Goal: Task Accomplishment & Management: Complete application form

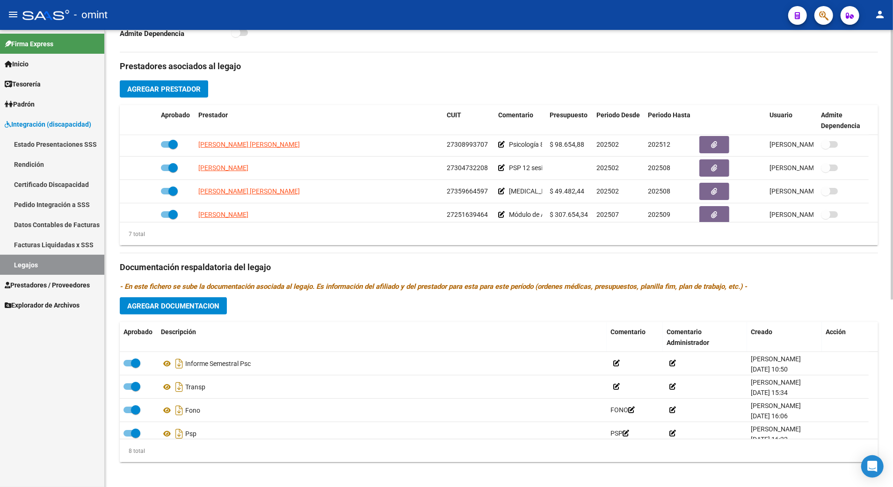
scroll to position [80, 0]
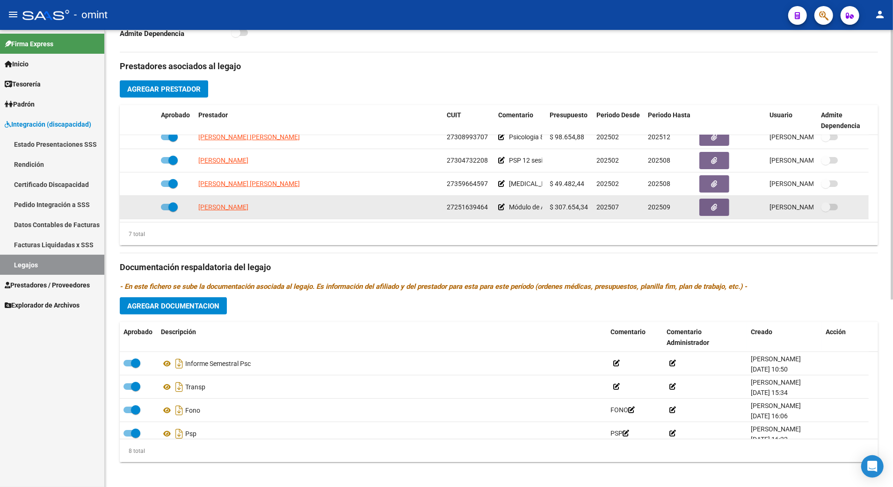
click at [164, 207] on span at bounding box center [169, 207] width 17 height 7
click at [165, 211] on input "checkbox" at bounding box center [165, 211] width 0 height 0
checkbox input "false"
click at [143, 208] on icon at bounding box center [143, 207] width 7 height 7
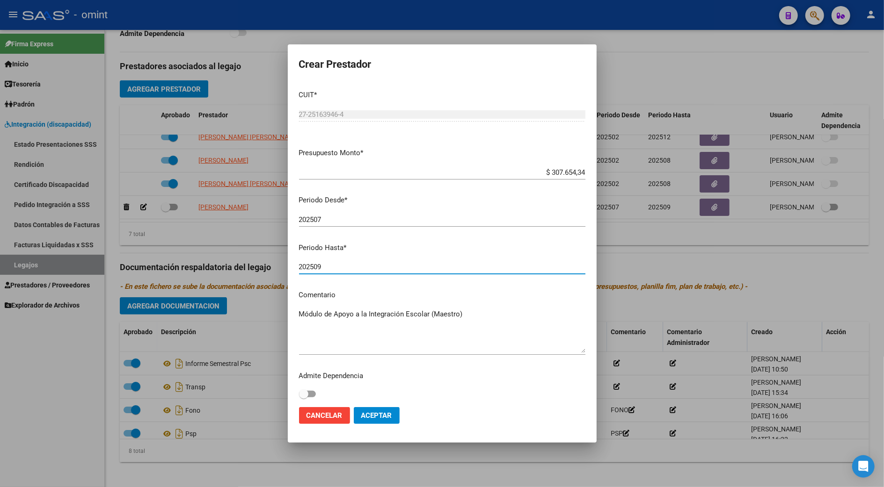
click at [321, 266] on input "202509" at bounding box center [442, 267] width 286 height 8
type input "202512"
click at [476, 315] on textarea "Módulo de Apoyo a la Integración Escolar (Maestro)" at bounding box center [442, 331] width 286 height 44
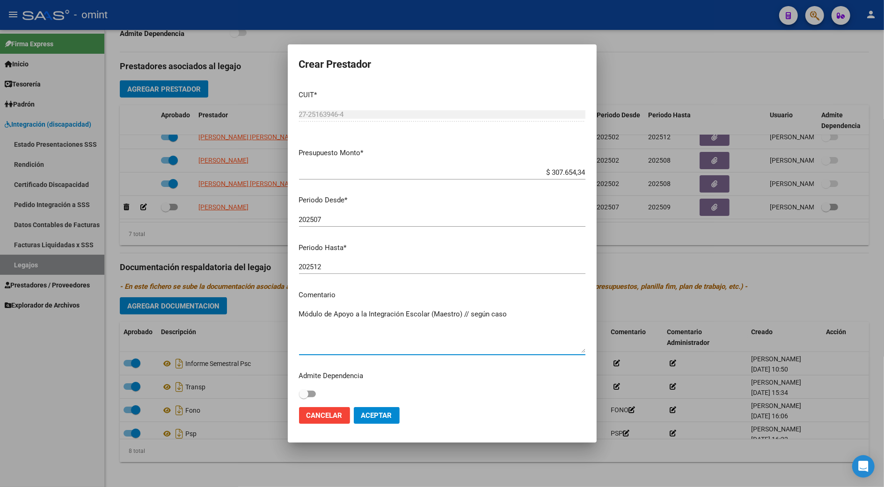
click at [512, 315] on textarea "Módulo de Apoyo a la Integración Escolar (Maestro) // según caso" at bounding box center [442, 331] width 286 height 44
paste textarea "35751903/01"
type textarea "Módulo de Apoyo a la Integración Escolar (Maestro) // según caso 35751903/01 se…"
click at [369, 416] on span "Aceptar" at bounding box center [376, 416] width 31 height 8
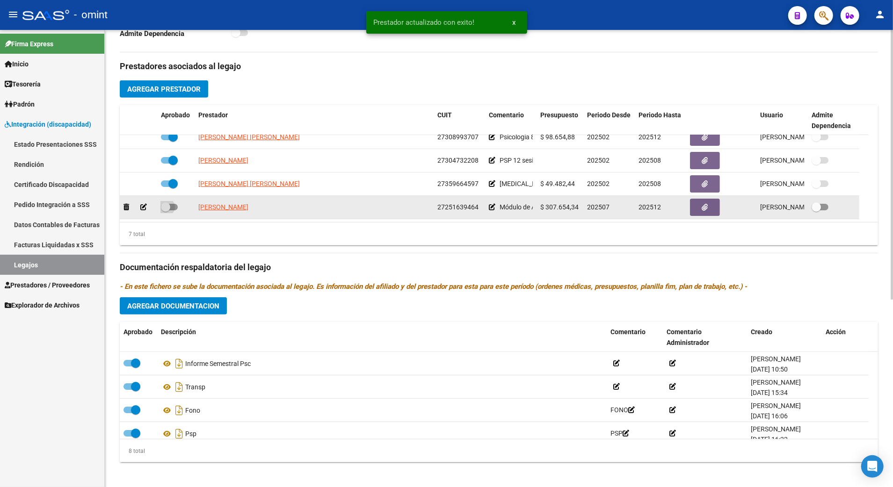
click at [173, 209] on span at bounding box center [169, 207] width 17 height 7
click at [166, 211] on input "checkbox" at bounding box center [165, 211] width 0 height 0
checkbox input "true"
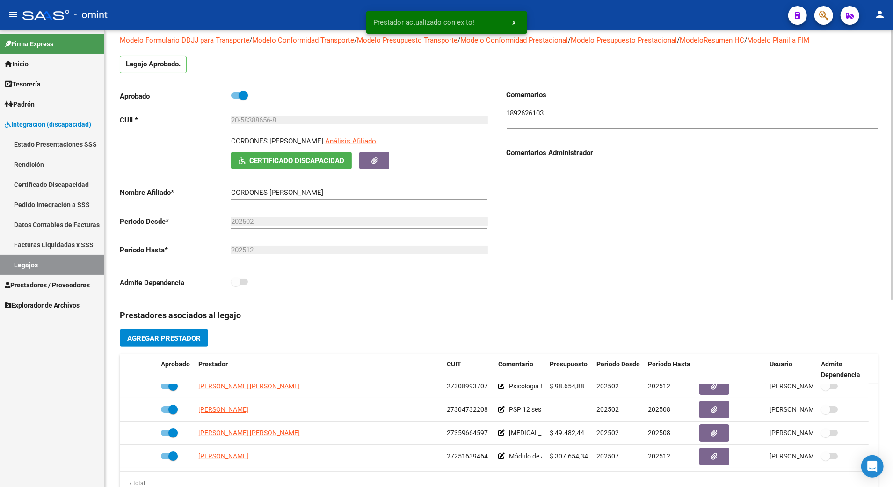
scroll to position [0, 0]
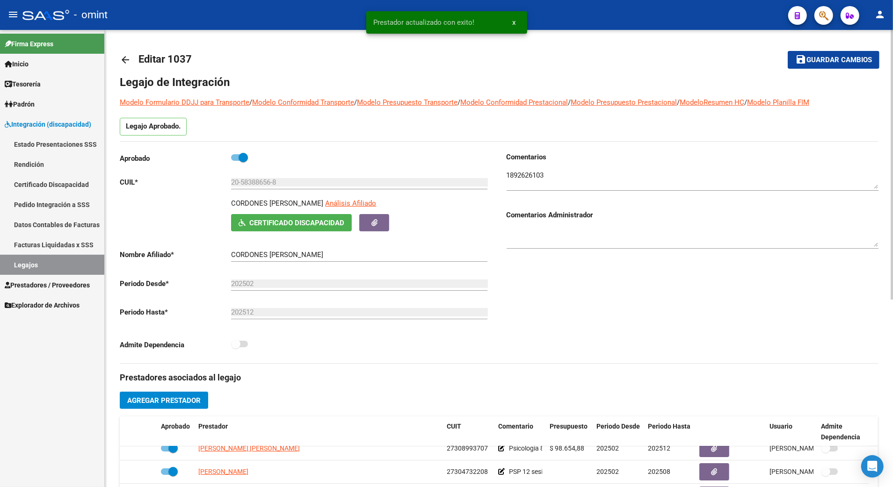
click at [845, 57] on span "Guardar cambios" at bounding box center [839, 60] width 65 height 8
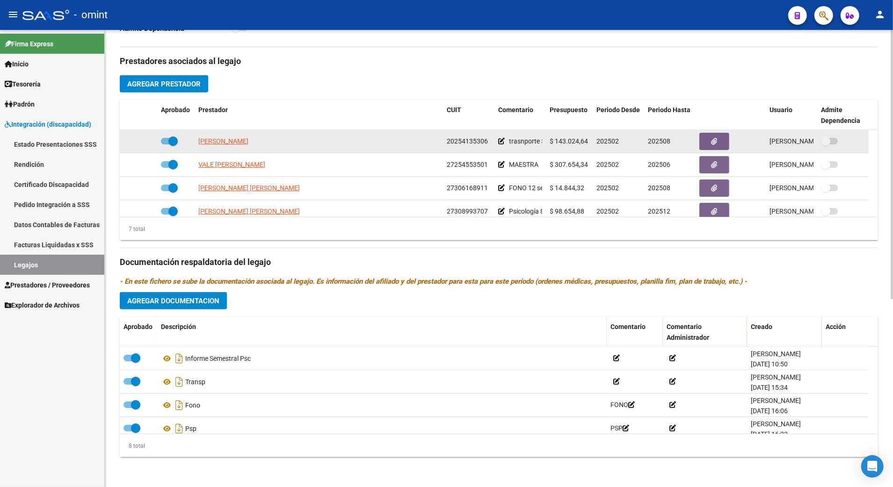
click at [245, 146] on app-link-go-to "[PERSON_NAME]" at bounding box center [223, 141] width 50 height 11
click at [245, 139] on span "[PERSON_NAME]" at bounding box center [223, 141] width 50 height 7
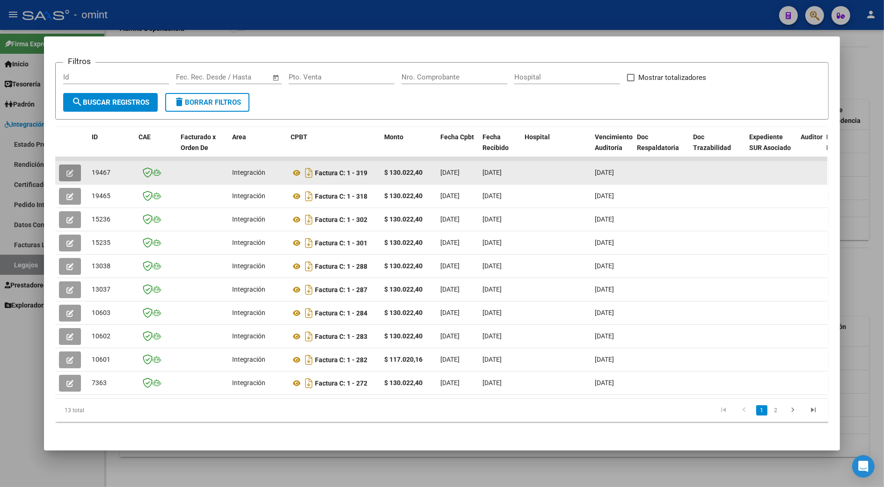
click at [66, 170] on icon "button" at bounding box center [69, 173] width 7 height 7
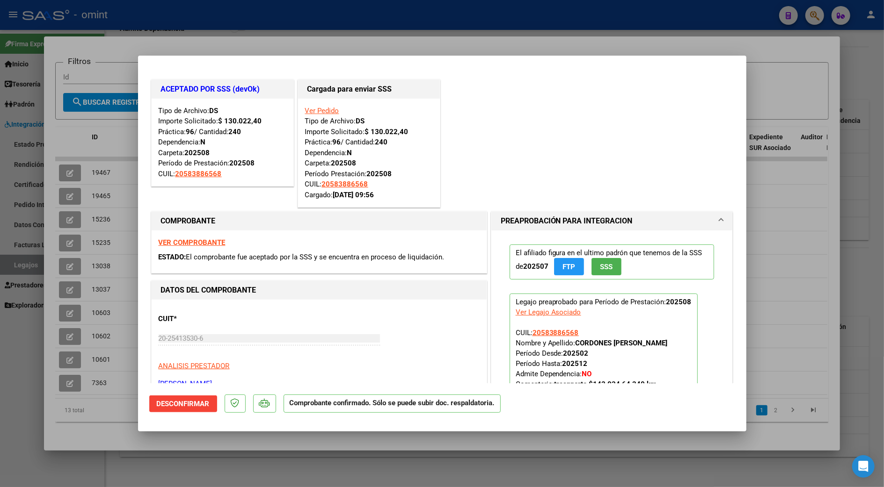
click at [862, 232] on div at bounding box center [442, 243] width 884 height 487
type input "$ 0,00"
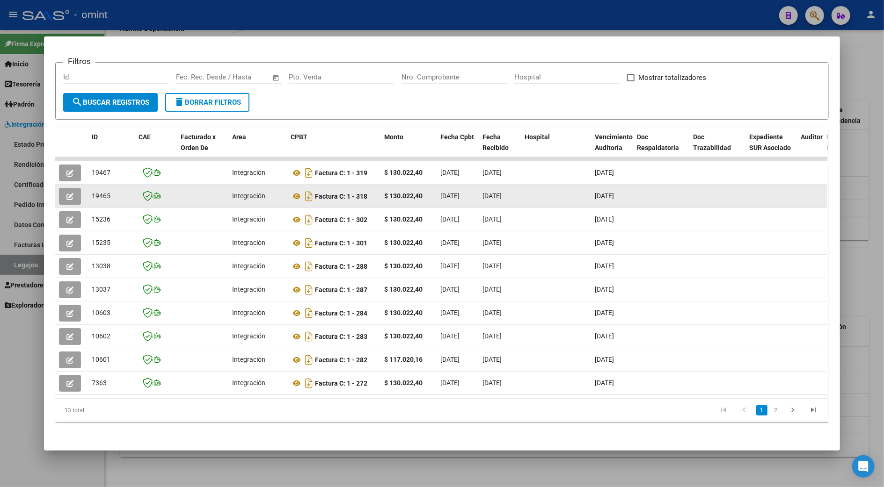
click at [66, 195] on icon "button" at bounding box center [69, 196] width 7 height 7
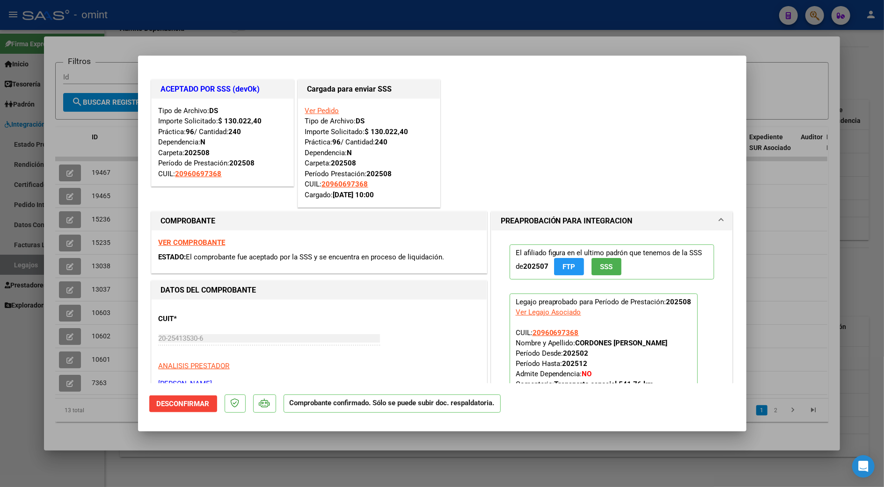
click at [847, 225] on div at bounding box center [442, 243] width 884 height 487
type input "$ 0,00"
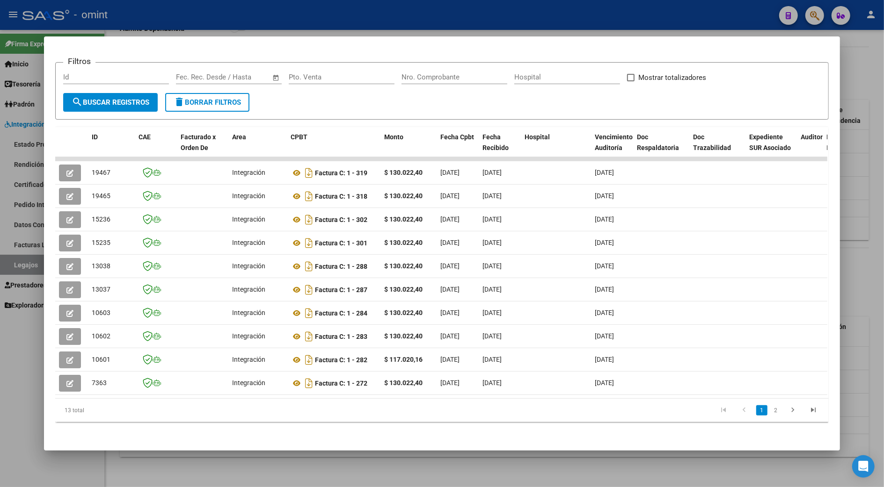
click at [871, 240] on div at bounding box center [442, 243] width 884 height 487
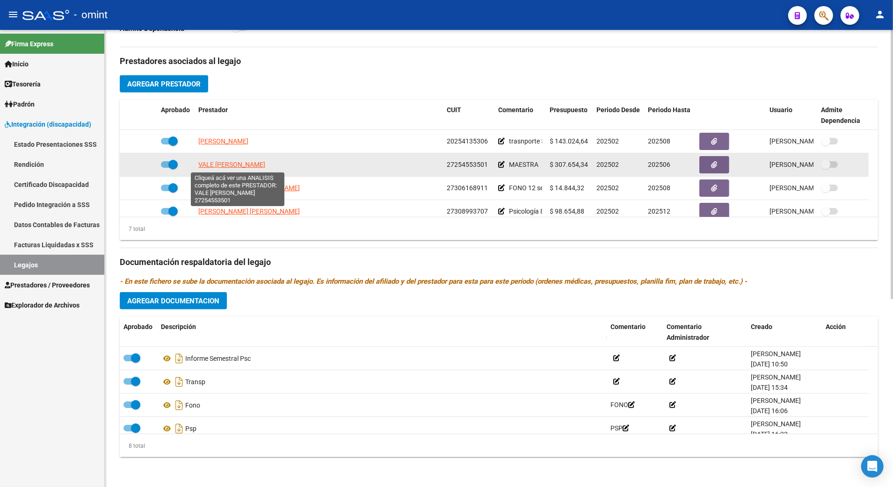
click at [247, 164] on span "VALE [PERSON_NAME]" at bounding box center [231, 164] width 67 height 7
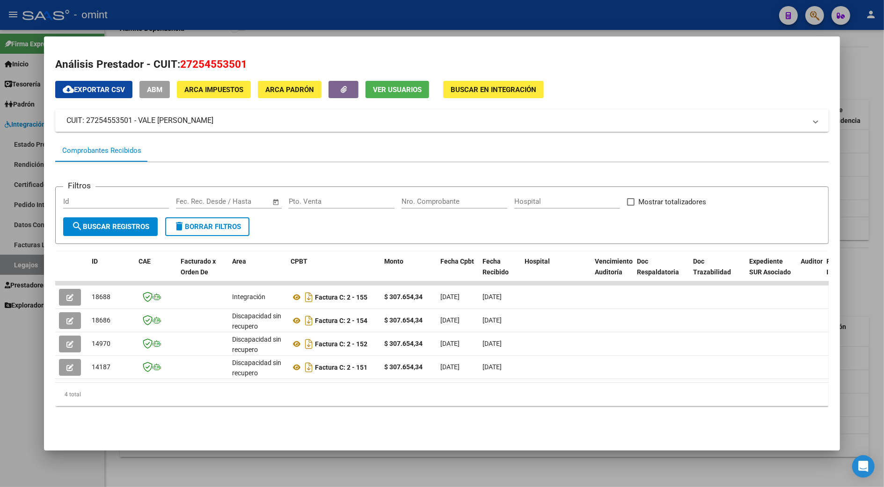
click at [853, 218] on div at bounding box center [442, 243] width 884 height 487
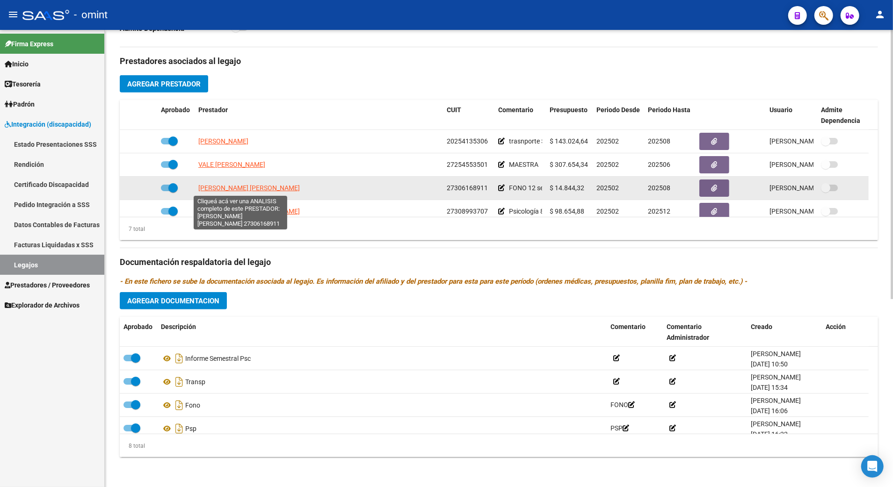
click at [223, 192] on span "[PERSON_NAME] [PERSON_NAME]" at bounding box center [249, 187] width 102 height 7
type textarea "27306168911"
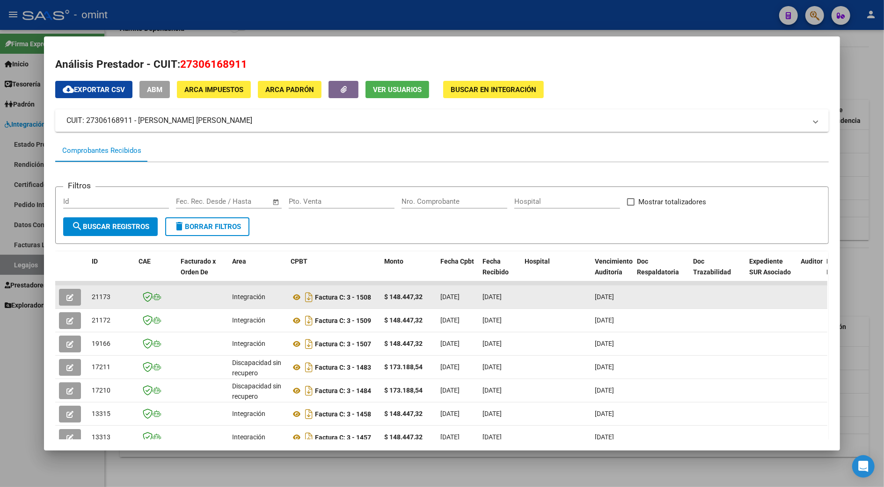
click at [64, 290] on button "button" at bounding box center [70, 297] width 22 height 17
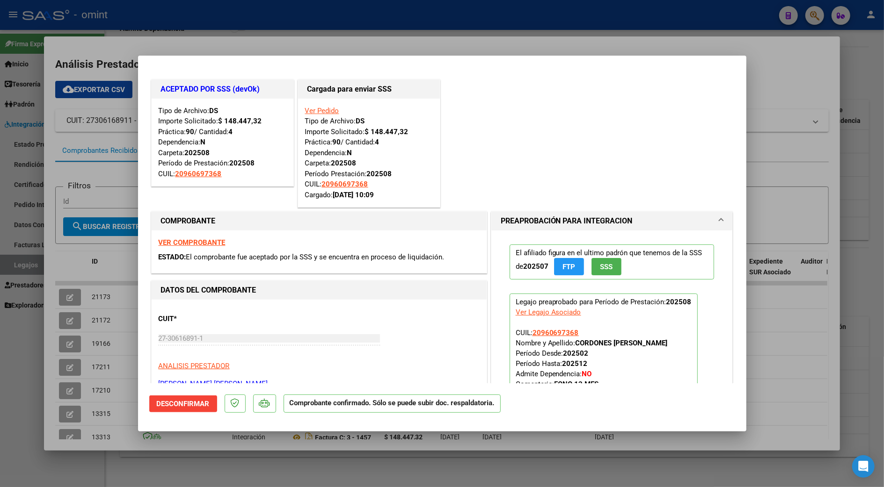
click at [854, 223] on div at bounding box center [442, 243] width 884 height 487
type input "$ 0,00"
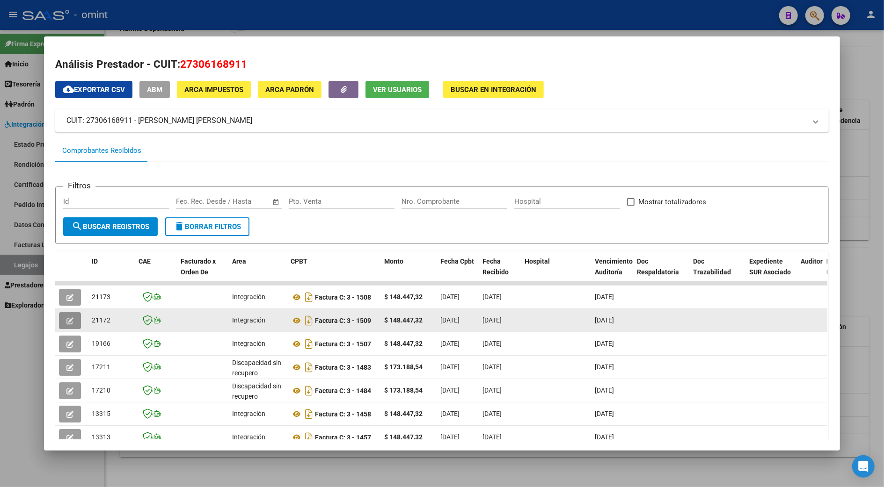
click at [62, 322] on button "button" at bounding box center [70, 321] width 22 height 17
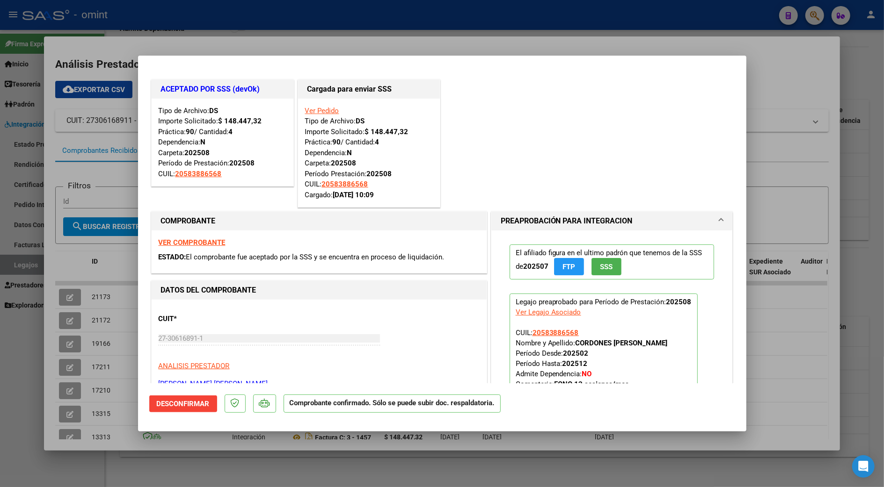
click at [859, 161] on div at bounding box center [442, 243] width 884 height 487
type input "$ 0,00"
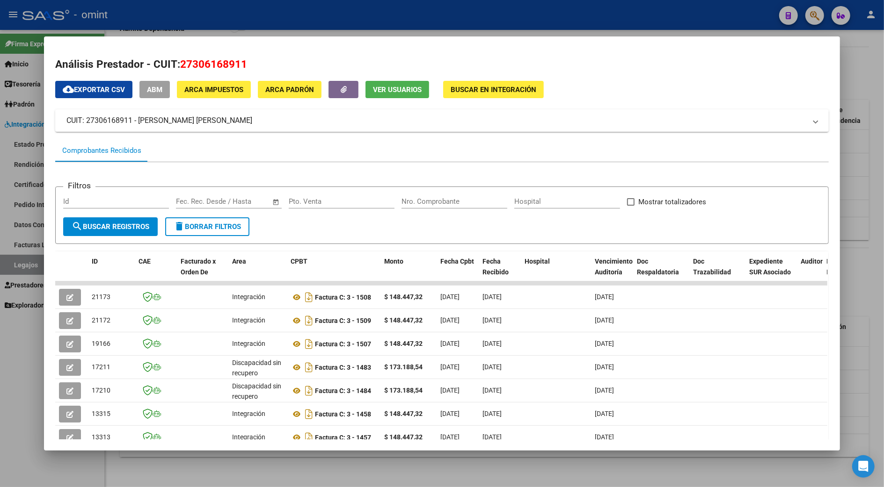
click at [859, 163] on div at bounding box center [442, 243] width 884 height 487
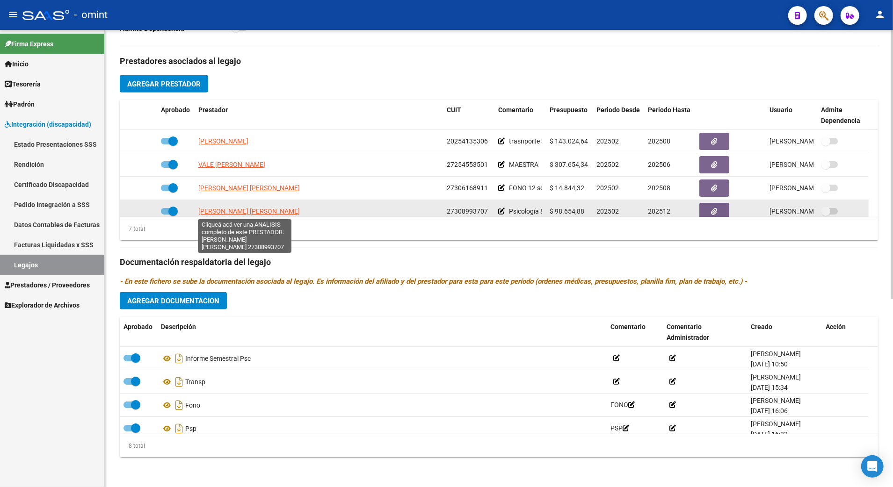
click at [226, 214] on span "[PERSON_NAME] [PERSON_NAME]" at bounding box center [249, 211] width 102 height 7
type textarea "27308993707"
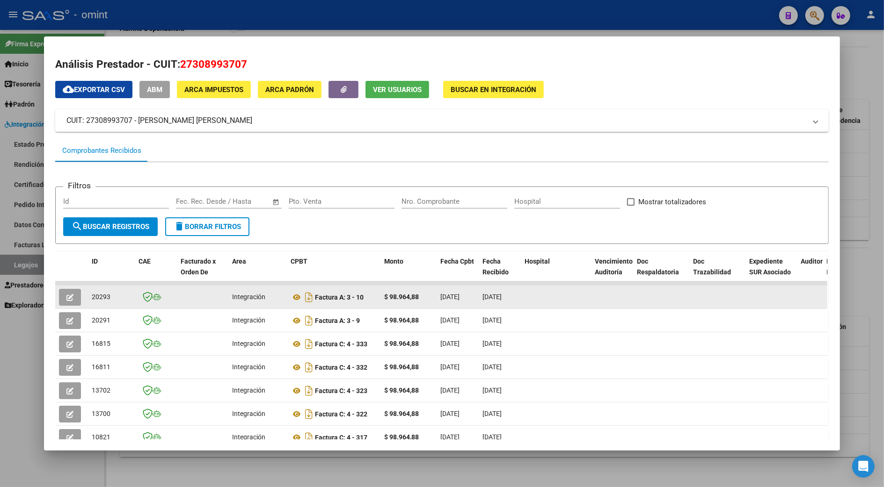
click at [72, 295] on button "button" at bounding box center [70, 297] width 22 height 17
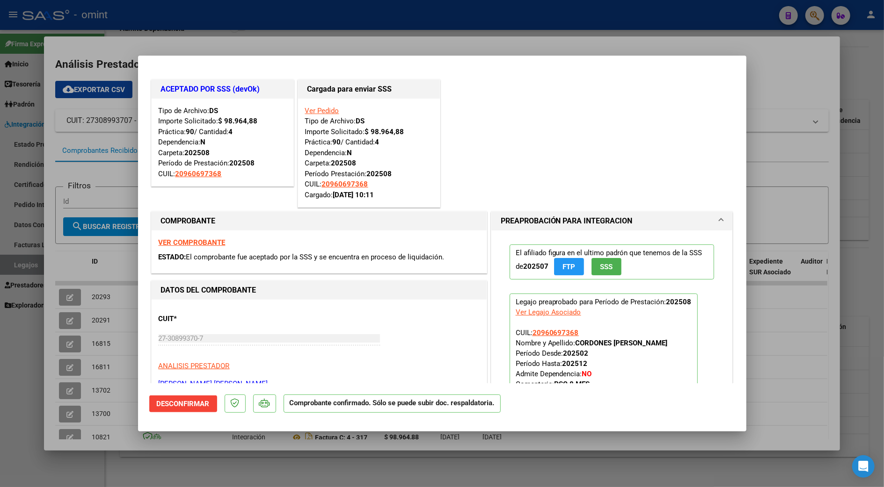
click at [856, 253] on div at bounding box center [442, 243] width 884 height 487
type input "$ 0,00"
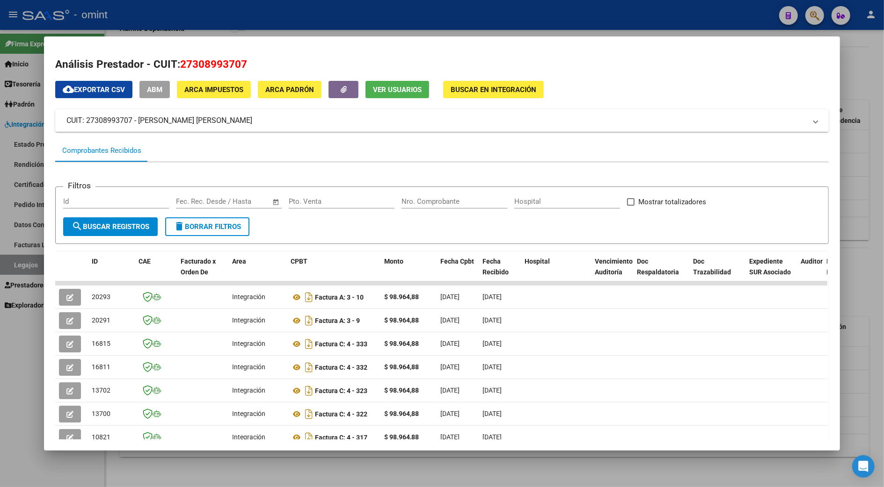
click at [856, 253] on div at bounding box center [442, 243] width 884 height 487
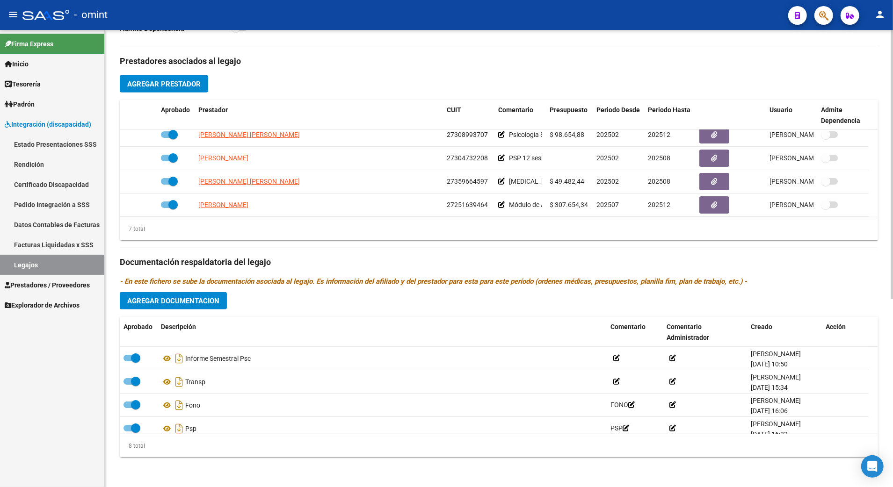
scroll to position [80, 0]
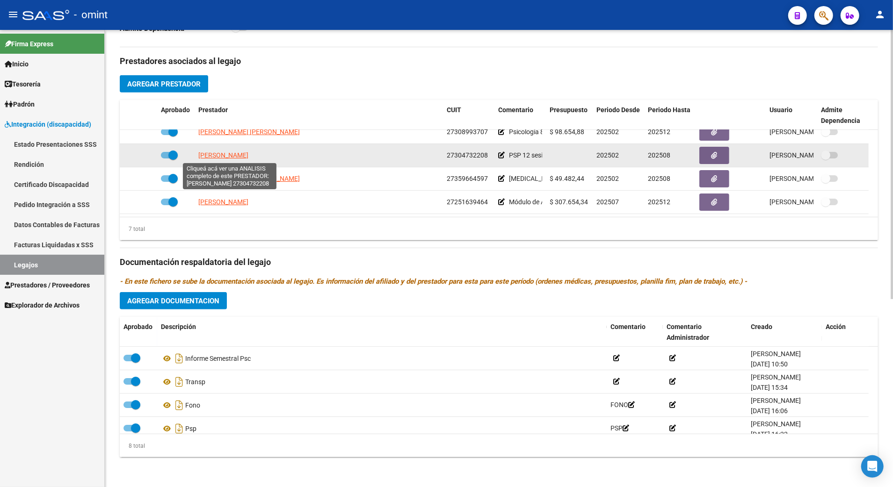
click at [244, 153] on span "[PERSON_NAME]" at bounding box center [223, 155] width 50 height 7
type textarea "27304732208"
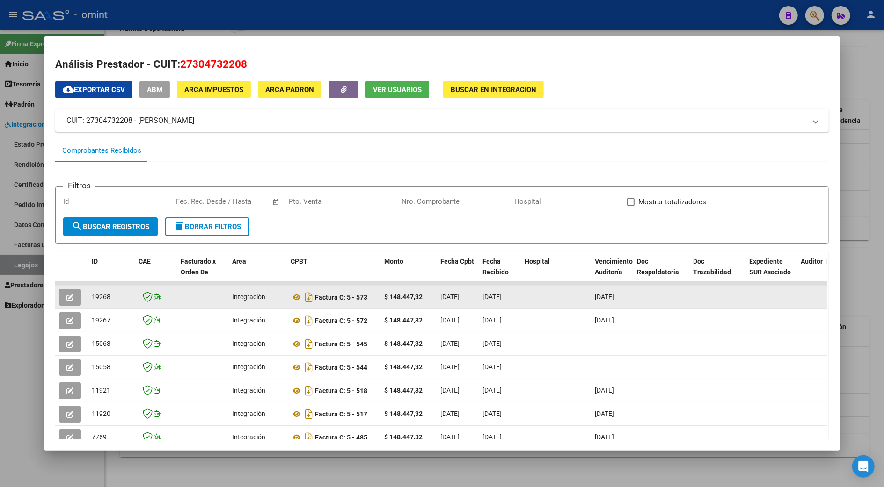
click at [68, 297] on icon "button" at bounding box center [69, 297] width 7 height 7
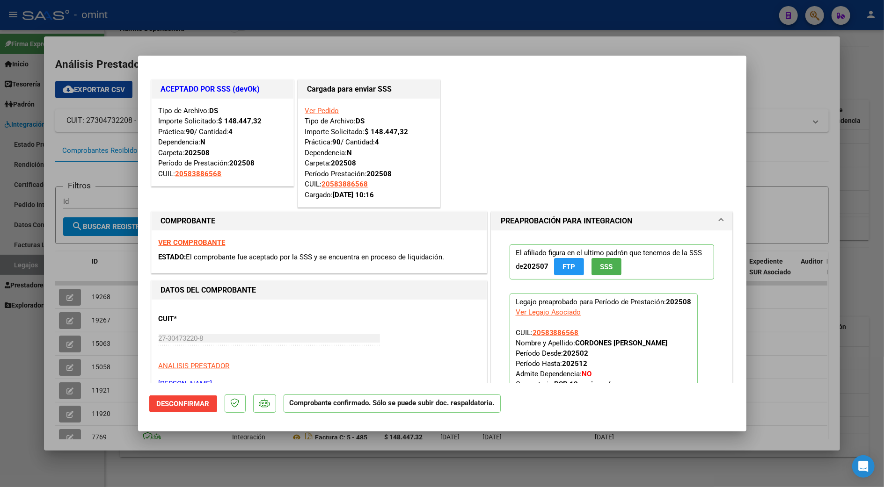
click at [863, 204] on div at bounding box center [442, 243] width 884 height 487
type input "$ 0,00"
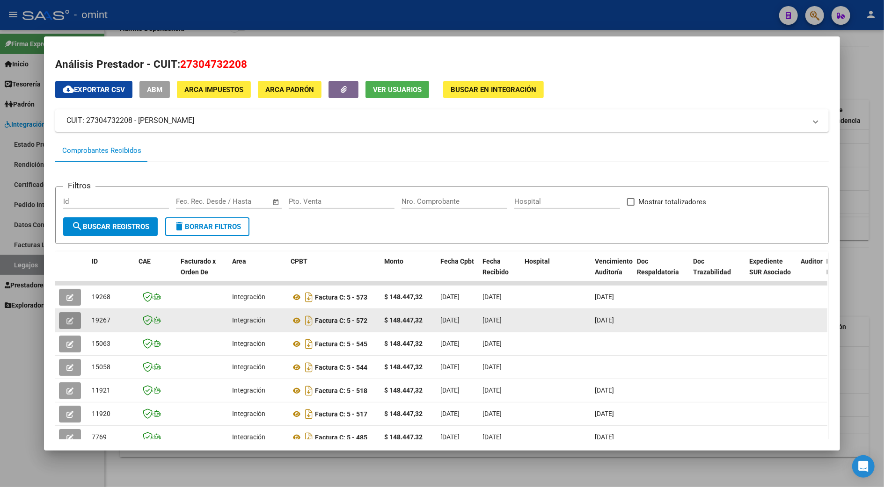
click at [69, 321] on icon "button" at bounding box center [69, 321] width 7 height 7
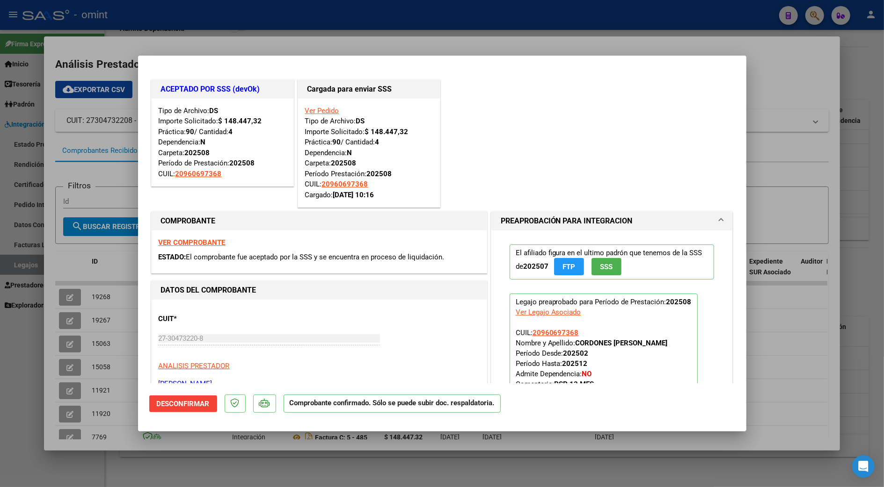
click at [862, 176] on div at bounding box center [442, 243] width 884 height 487
type input "$ 0,00"
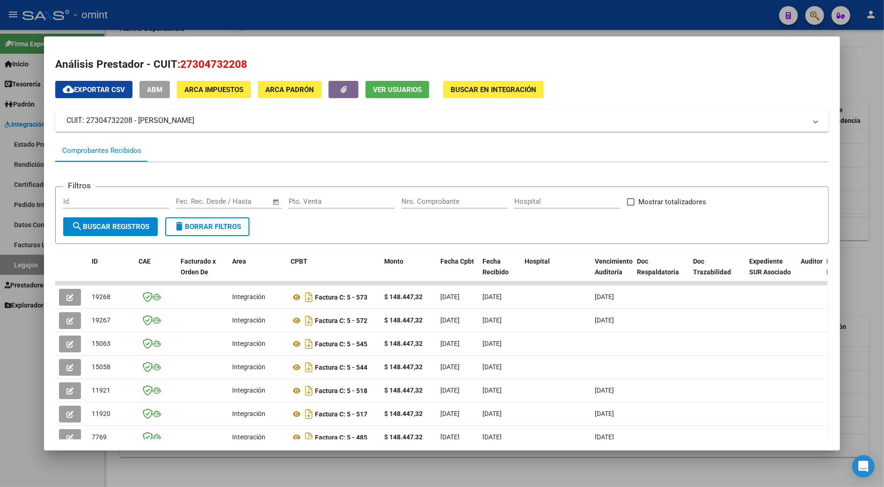
click at [862, 176] on div at bounding box center [442, 243] width 884 height 487
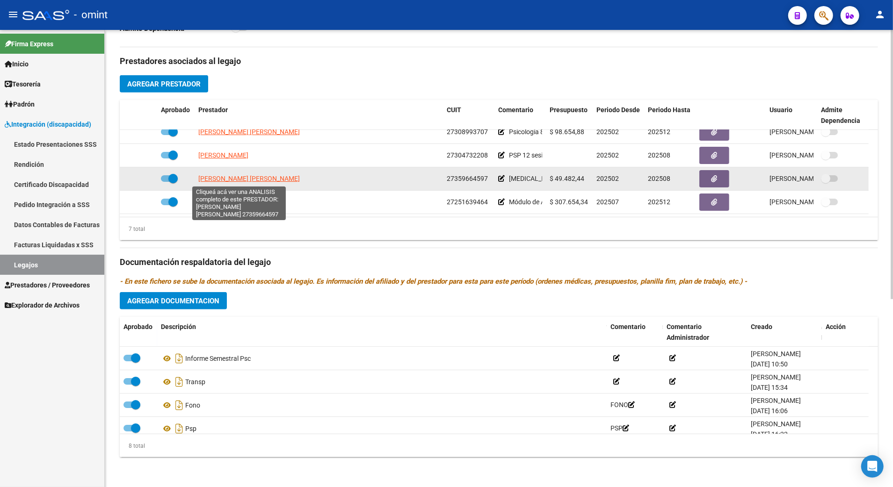
click at [247, 179] on span "[PERSON_NAME] [PERSON_NAME]" at bounding box center [249, 178] width 102 height 7
type textarea "27359664597"
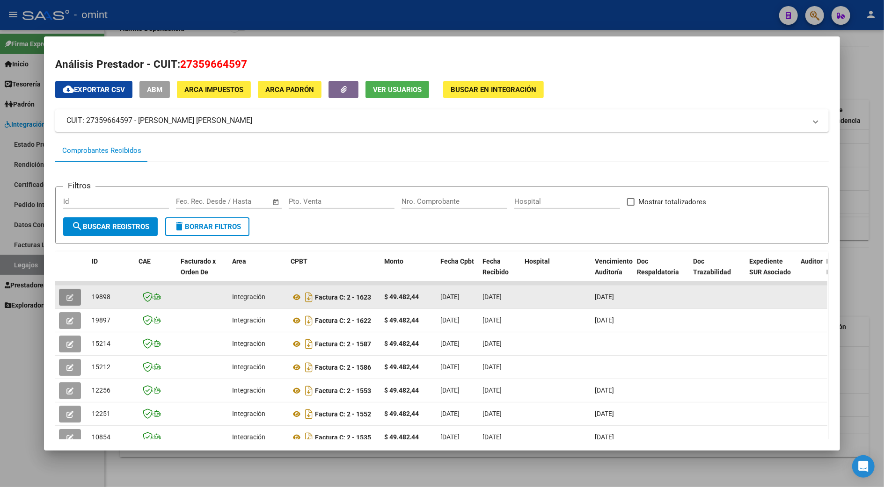
click at [64, 301] on button "button" at bounding box center [70, 297] width 22 height 17
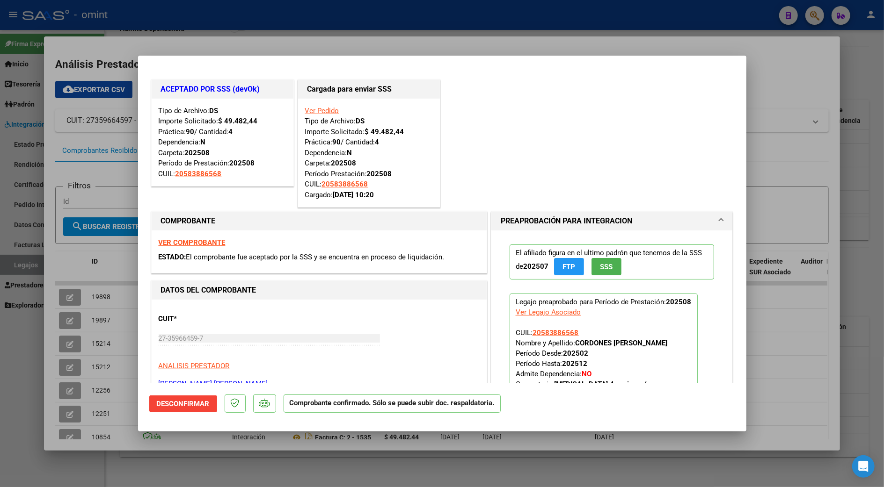
click at [876, 186] on div at bounding box center [442, 243] width 884 height 487
type input "$ 0,00"
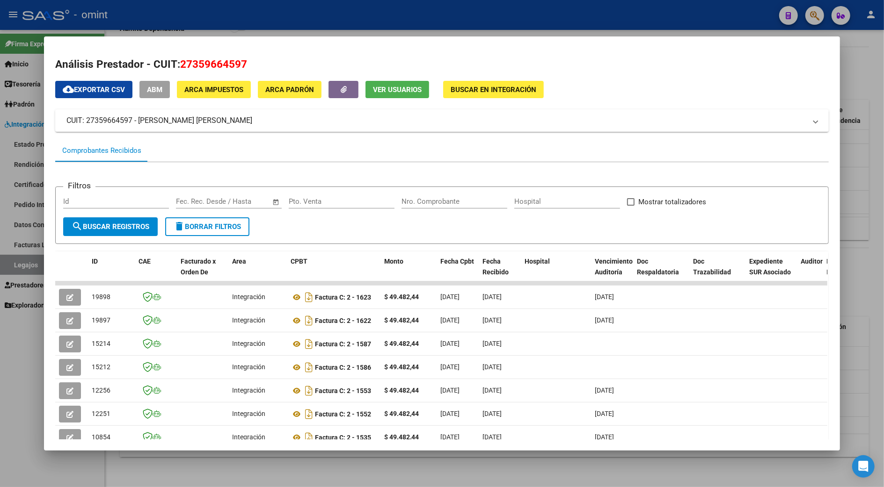
click at [876, 186] on div at bounding box center [442, 243] width 884 height 487
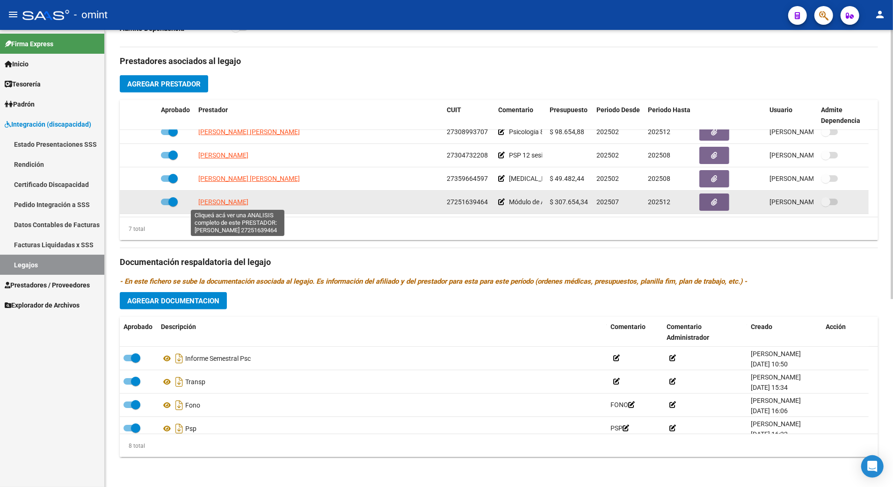
click at [204, 204] on span "[PERSON_NAME]" at bounding box center [223, 201] width 50 height 7
type textarea "27251639464"
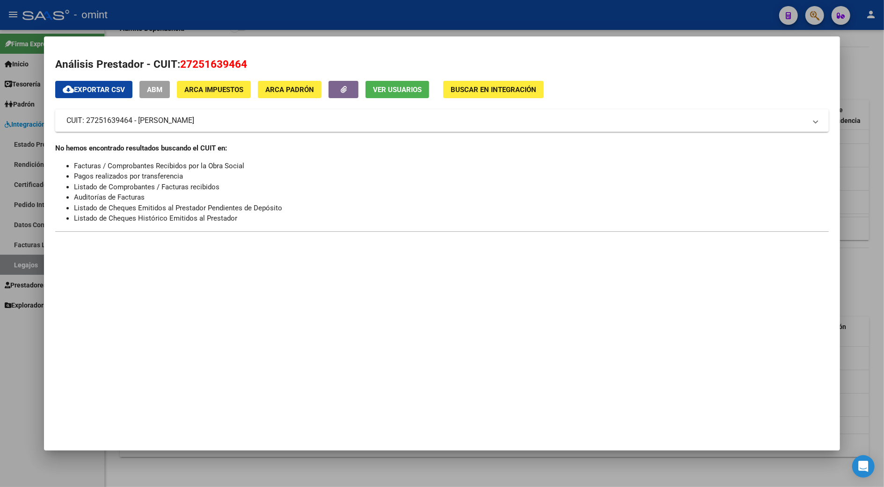
click at [880, 148] on div at bounding box center [442, 243] width 884 height 487
